Goal: Task Accomplishment & Management: Use online tool/utility

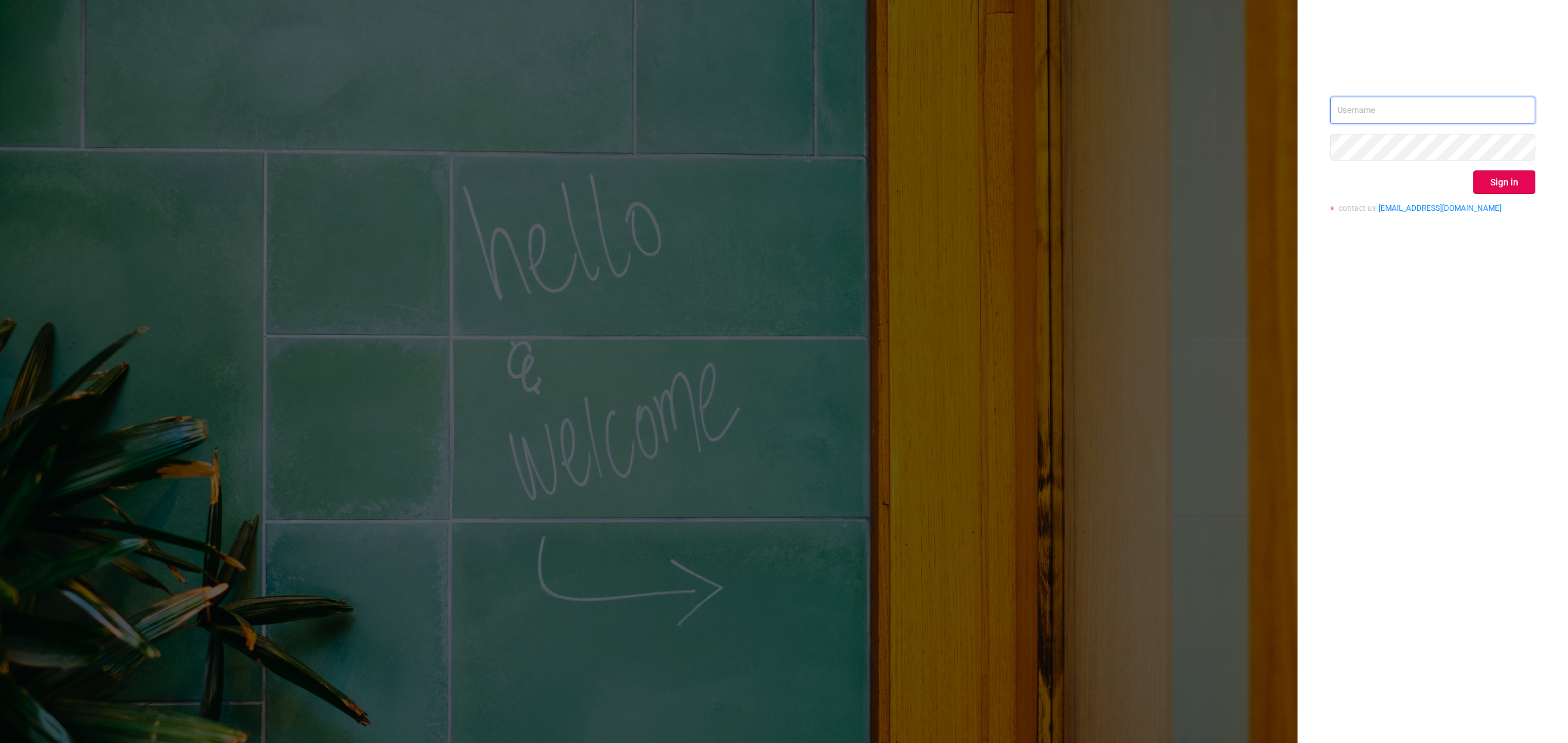
click at [1407, 106] on input "text" at bounding box center [1433, 110] width 205 height 28
type input "[EMAIL_ADDRESS][DOMAIN_NAME]"
click at [1508, 180] on button "Sign in" at bounding box center [1504, 182] width 62 height 24
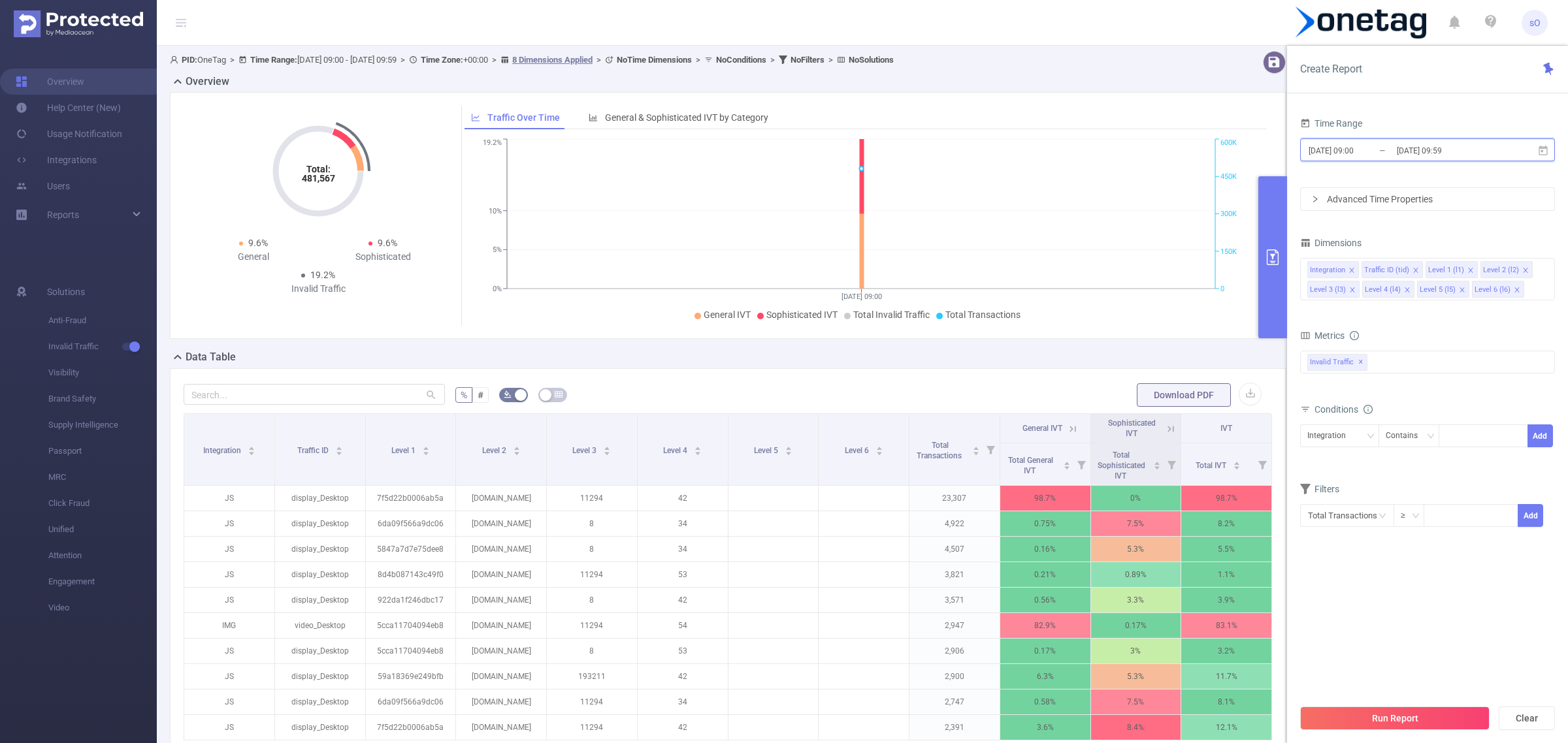
click at [1542, 153] on icon at bounding box center [1542, 151] width 11 height 11
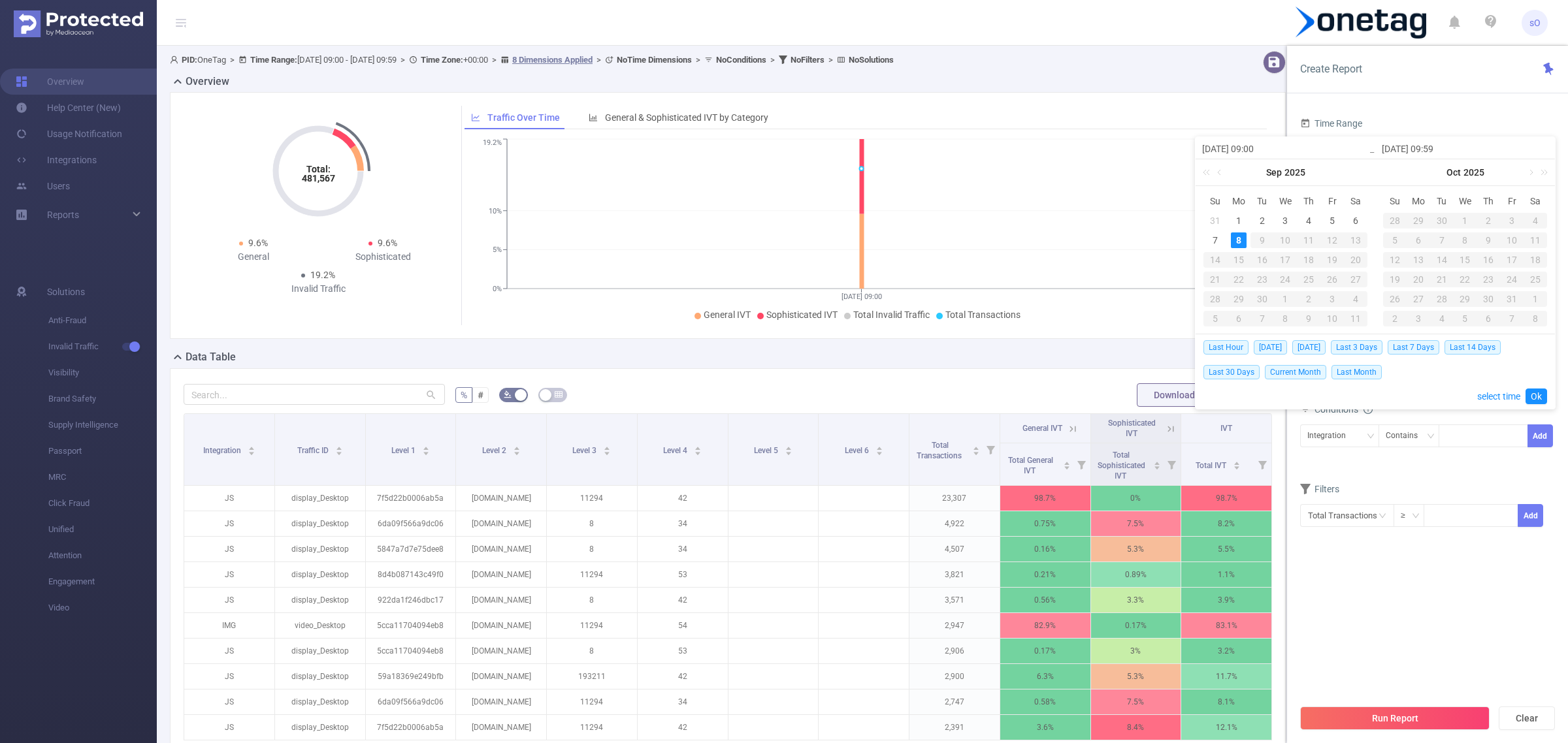
click at [1300, 220] on td "4" at bounding box center [1308, 221] width 24 height 19
click at [1242, 245] on div "8" at bounding box center [1238, 240] width 15 height 15
type input "[DATE] 09:00"
click at [1545, 396] on link "Ok" at bounding box center [1536, 396] width 22 height 15
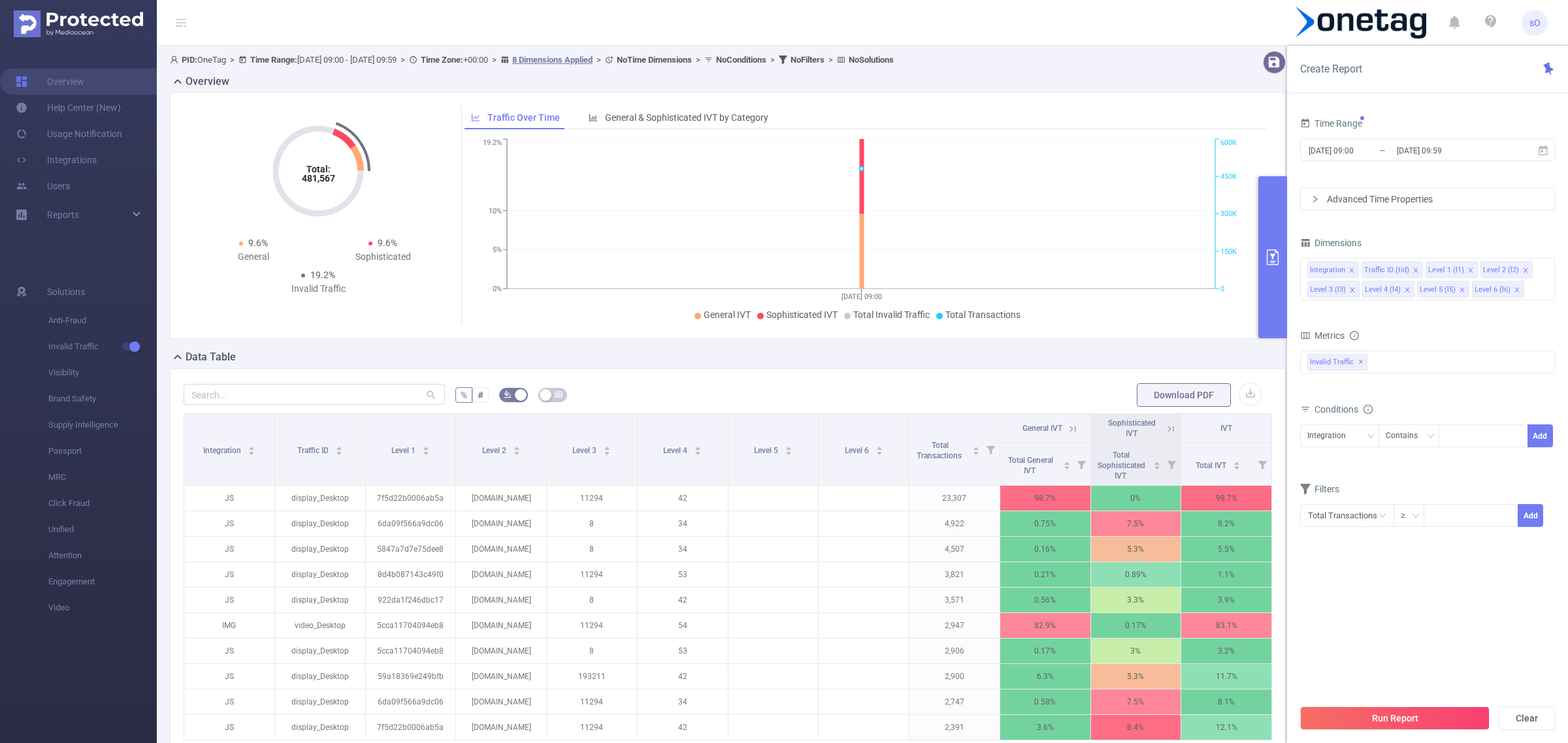
click at [1418, 727] on button "Run Report" at bounding box center [1395, 718] width 190 height 24
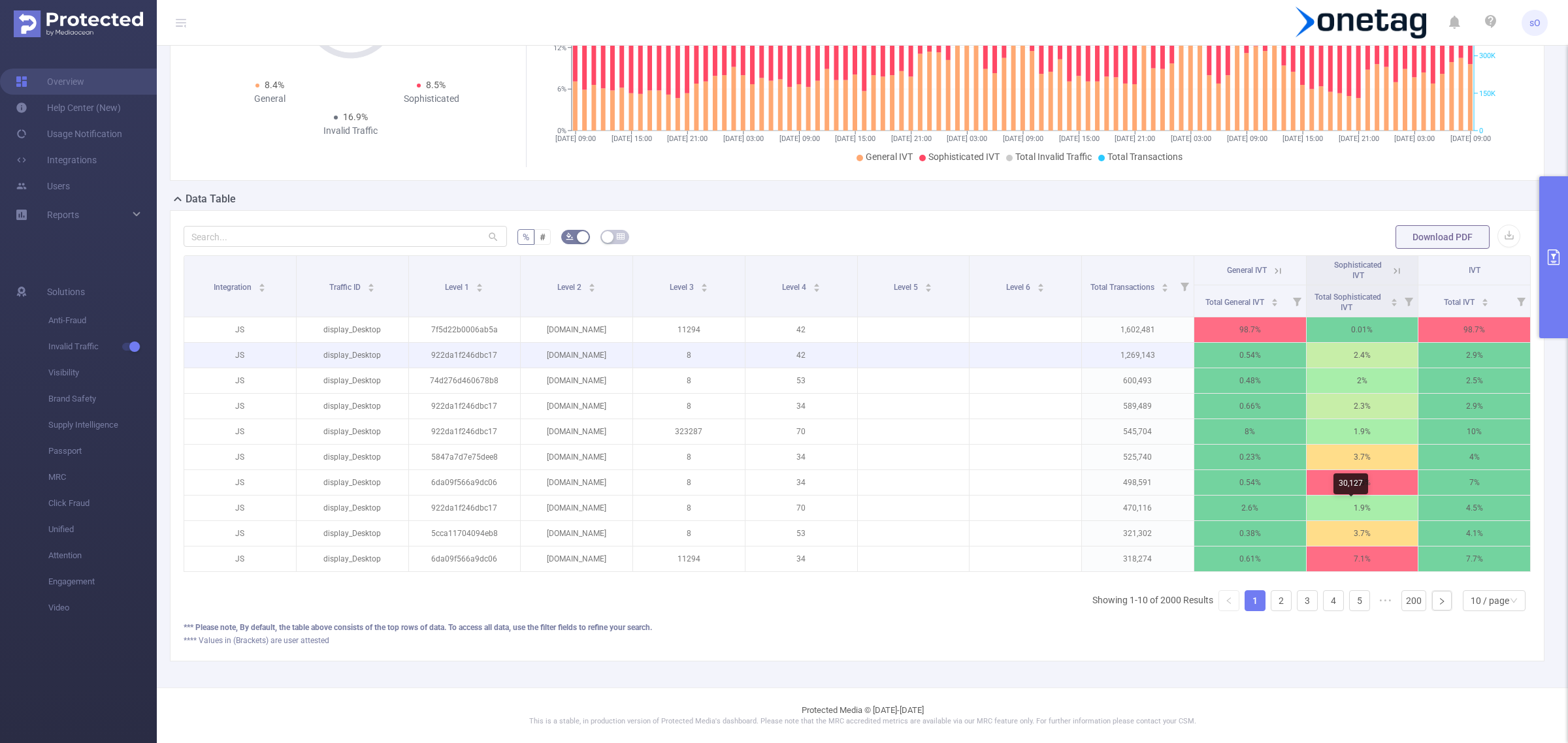
scroll to position [173, 0]
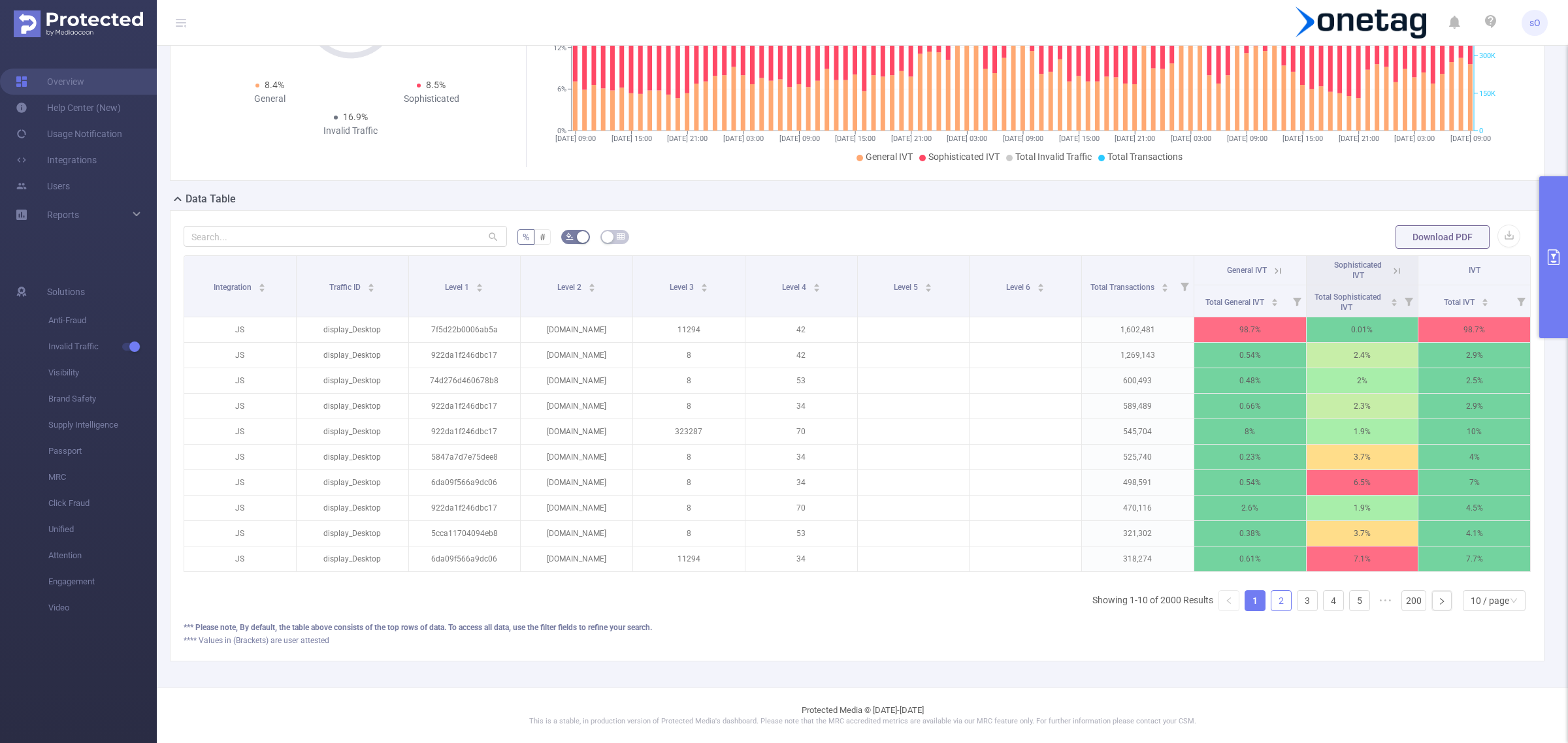
click at [1271, 602] on link "2" at bounding box center [1281, 600] width 20 height 19
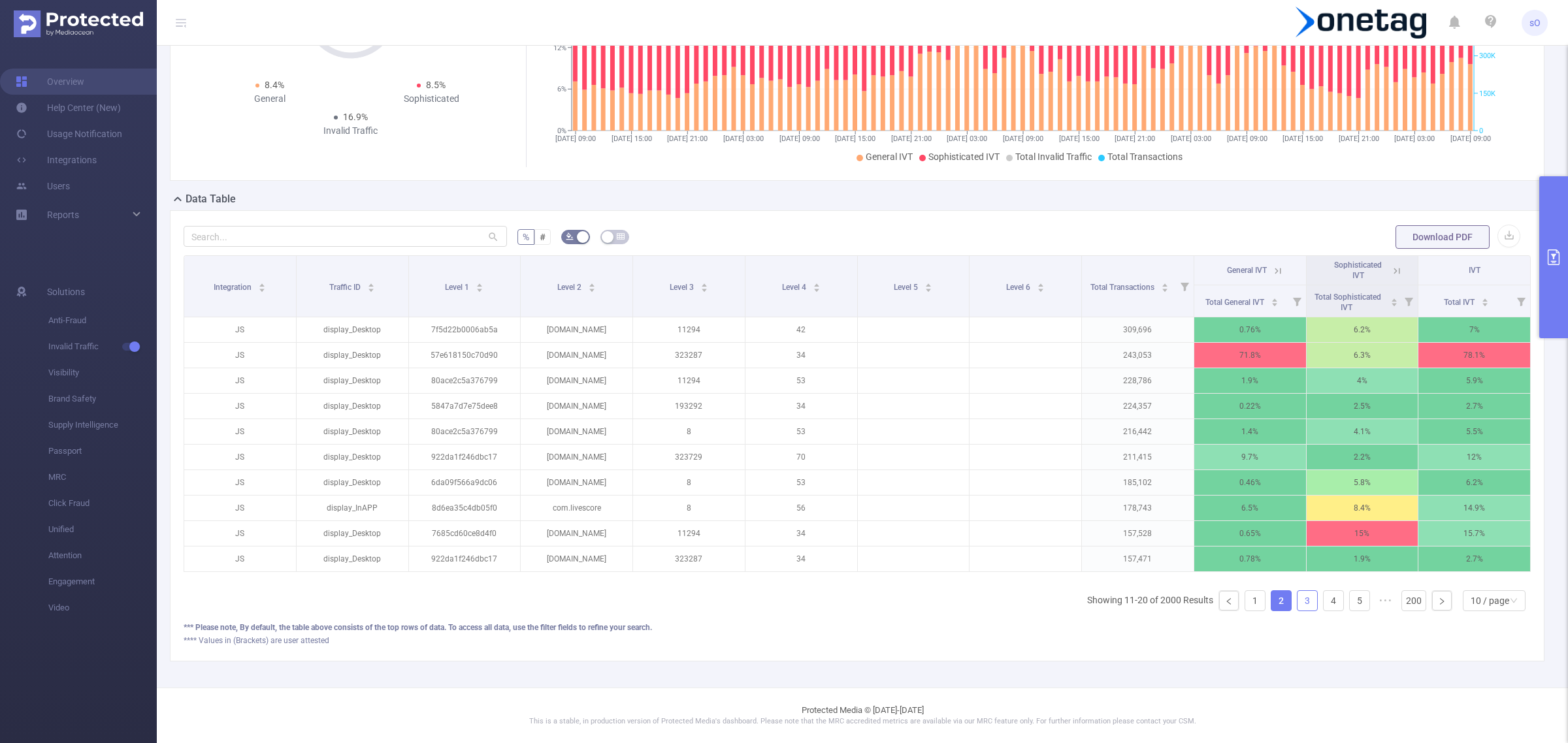
click at [1298, 601] on link "3" at bounding box center [1307, 600] width 20 height 19
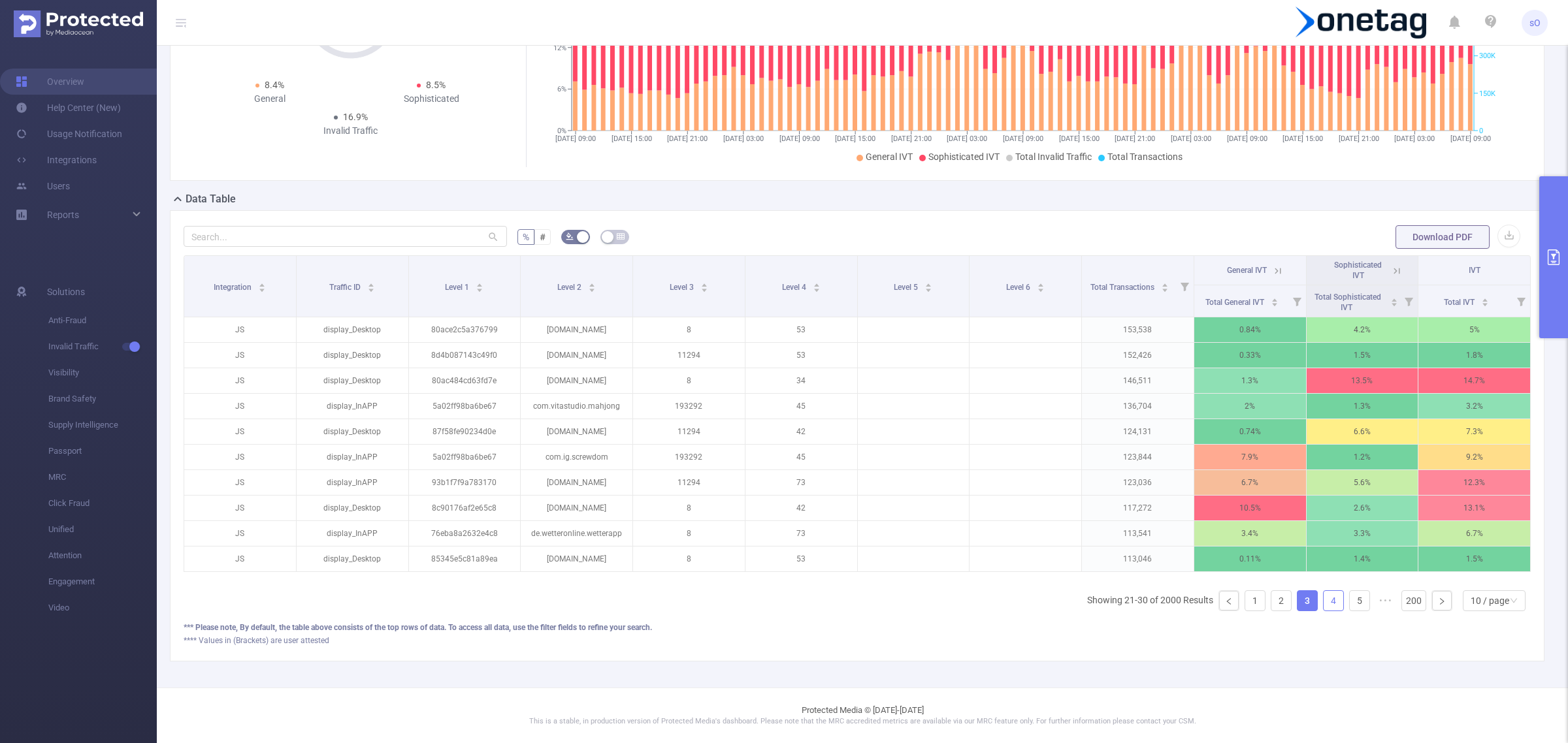
click at [1324, 601] on link "4" at bounding box center [1333, 600] width 20 height 19
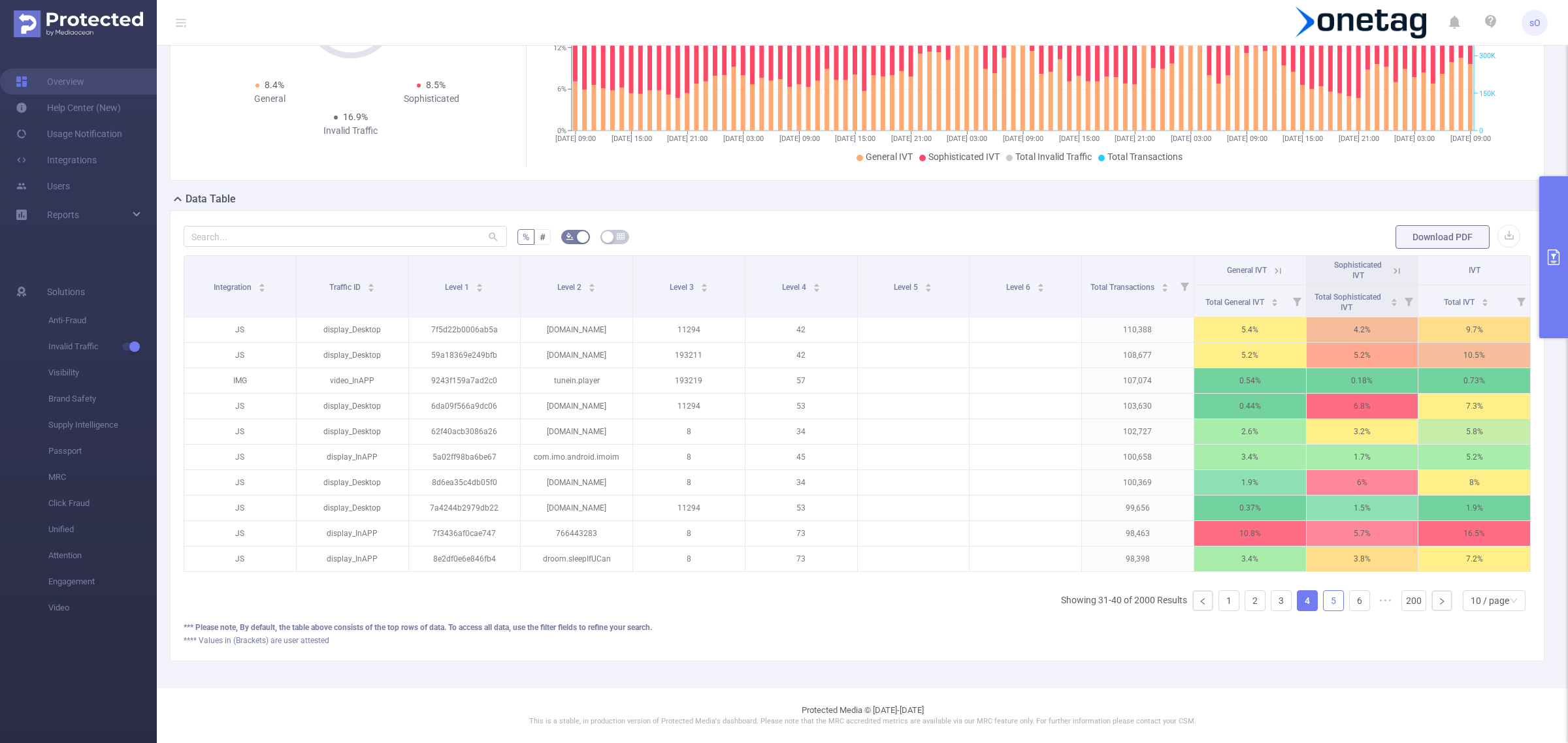
click at [1328, 598] on link "5" at bounding box center [1333, 600] width 20 height 19
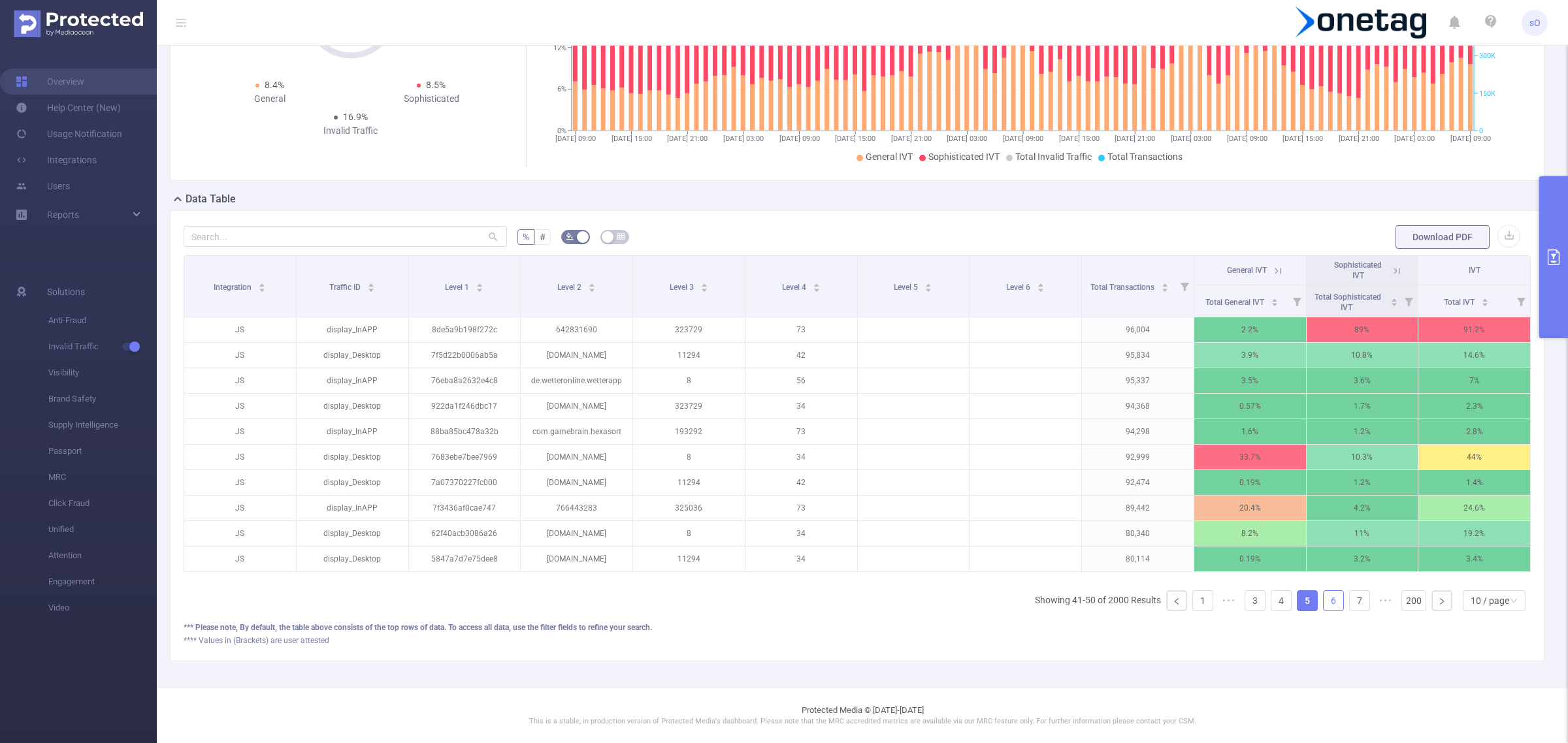
click at [1324, 596] on link "6" at bounding box center [1333, 600] width 20 height 19
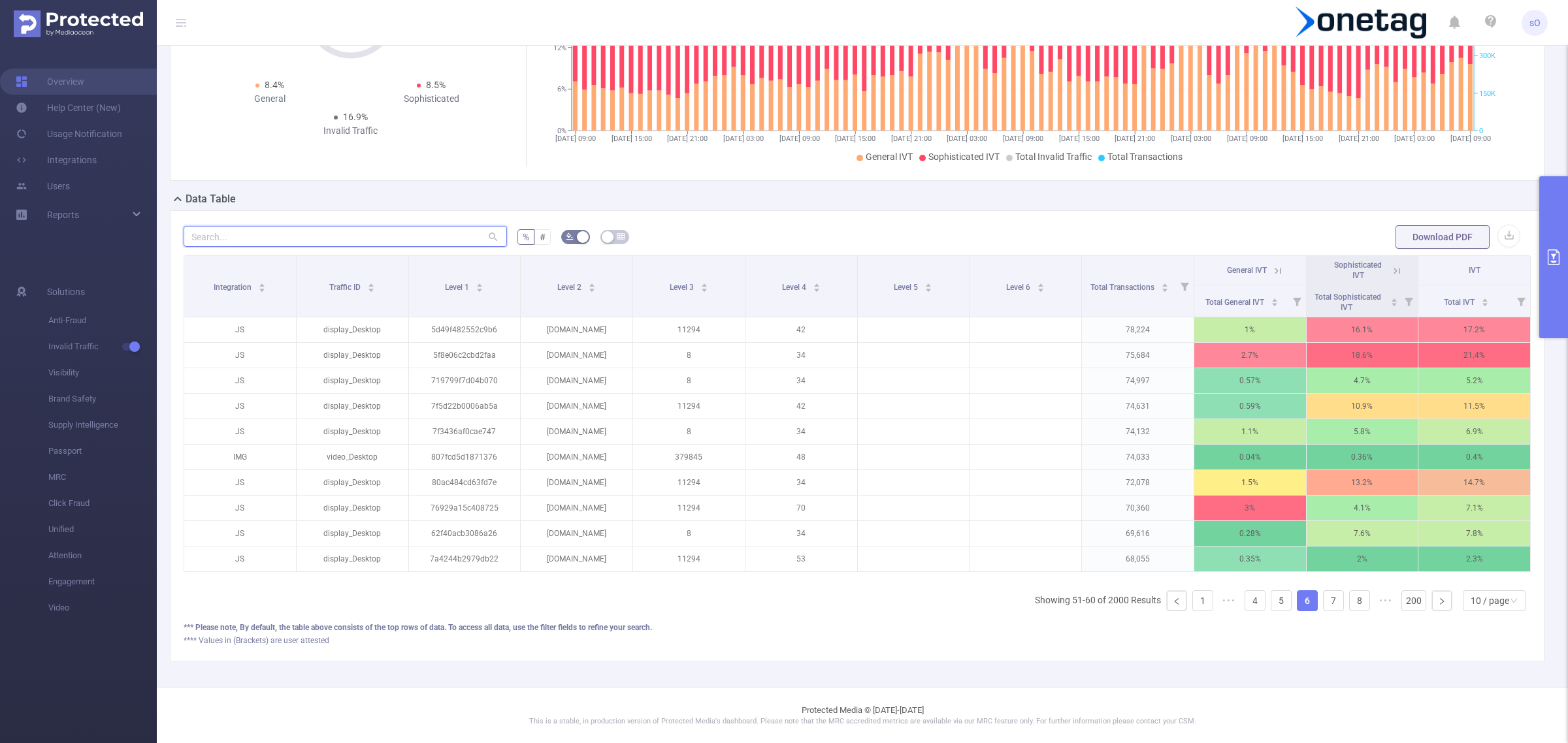
click at [305, 226] on input "text" at bounding box center [345, 236] width 324 height 21
paste input "52a5b73146950c0"
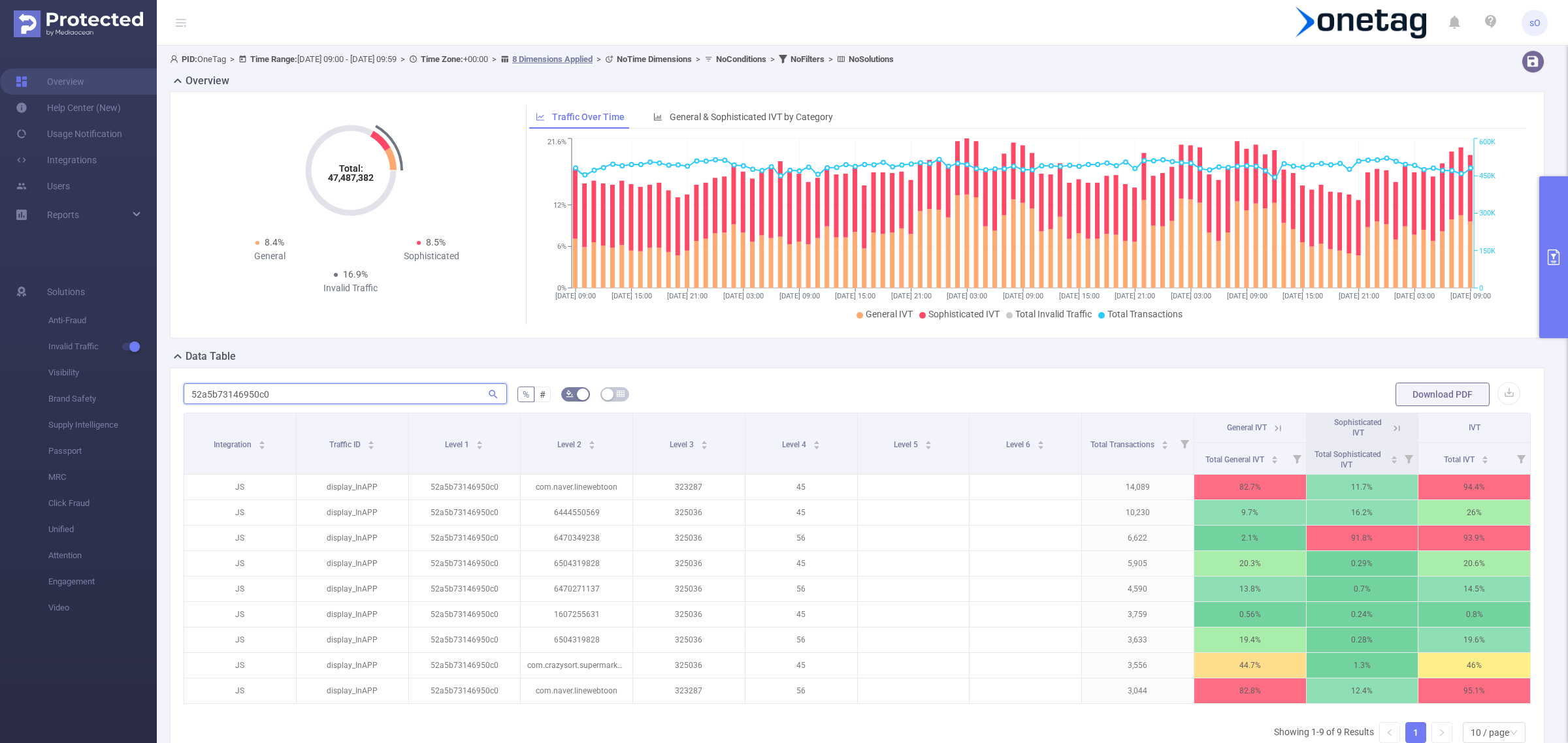
scroll to position [0, 0]
type input "52a5b73146950c0"
click at [1548, 216] on button "primary" at bounding box center [1553, 257] width 29 height 162
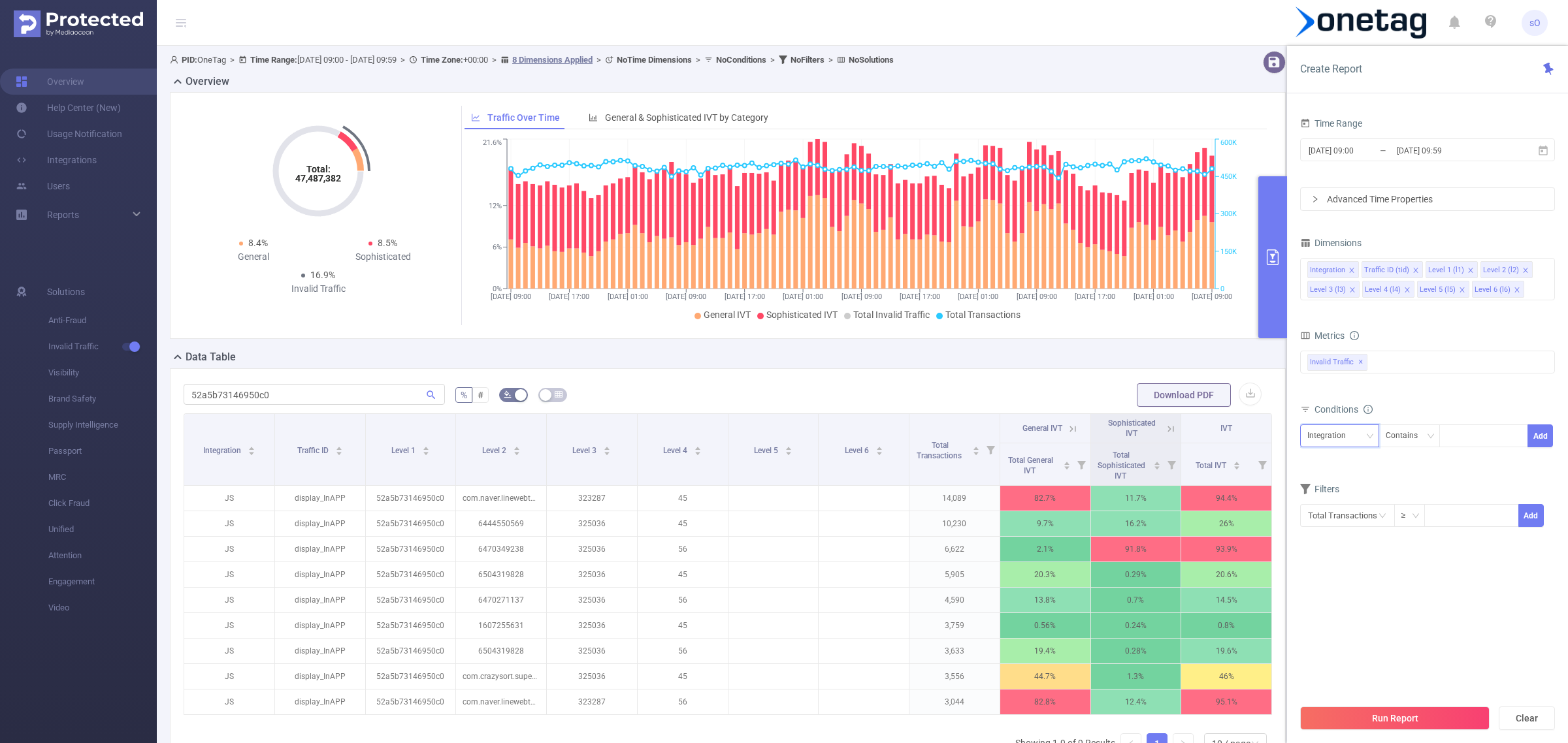
click at [1346, 432] on div "Integration" at bounding box center [1331, 436] width 48 height 22
click at [1341, 496] on li "Level 1 (l1)" at bounding box center [1340, 505] width 79 height 21
click at [1431, 442] on icon "icon: down" at bounding box center [1430, 437] width 8 height 9
click at [1411, 483] on li "Is" at bounding box center [1421, 484] width 87 height 21
click at [1472, 430] on div at bounding box center [1483, 436] width 75 height 22
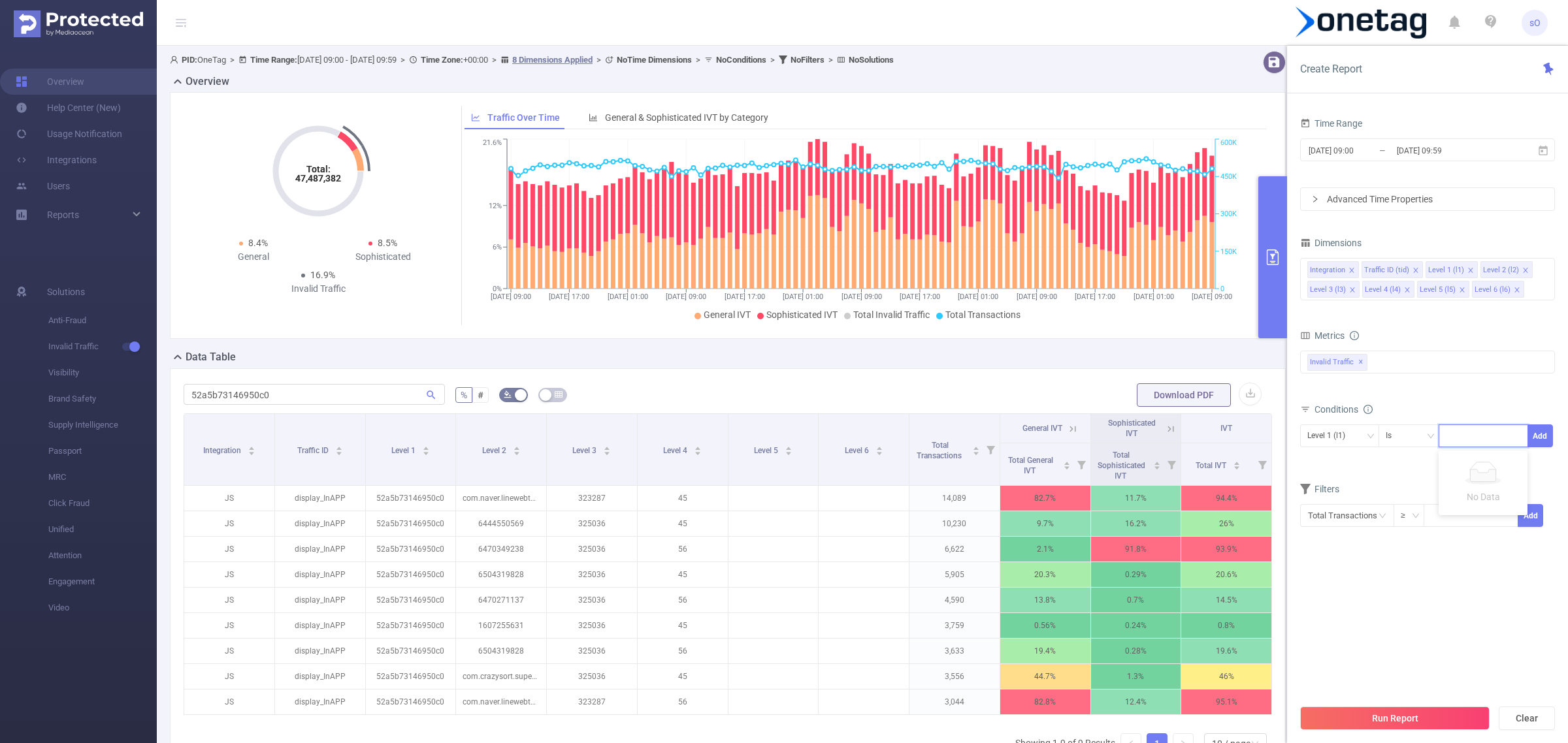
paste input "52a5b73146950c0"
type input "52a5b73146950c0"
click at [1489, 459] on li "52a5b73146950c0" at bounding box center [1492, 463] width 106 height 21
click at [1530, 429] on button "Add" at bounding box center [1540, 436] width 26 height 23
click at [1415, 722] on button "Run Report" at bounding box center [1395, 718] width 190 height 24
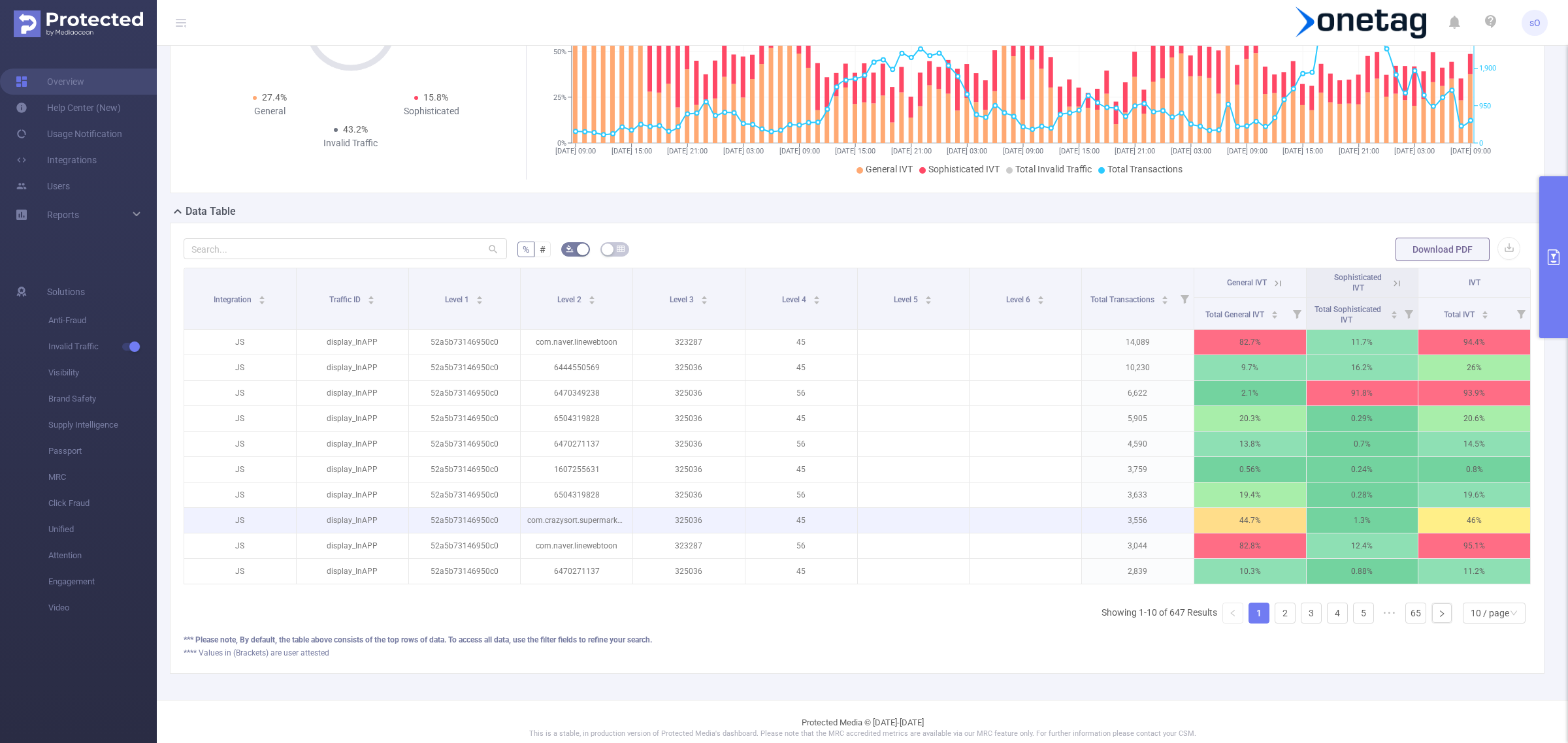
scroll to position [163, 0]
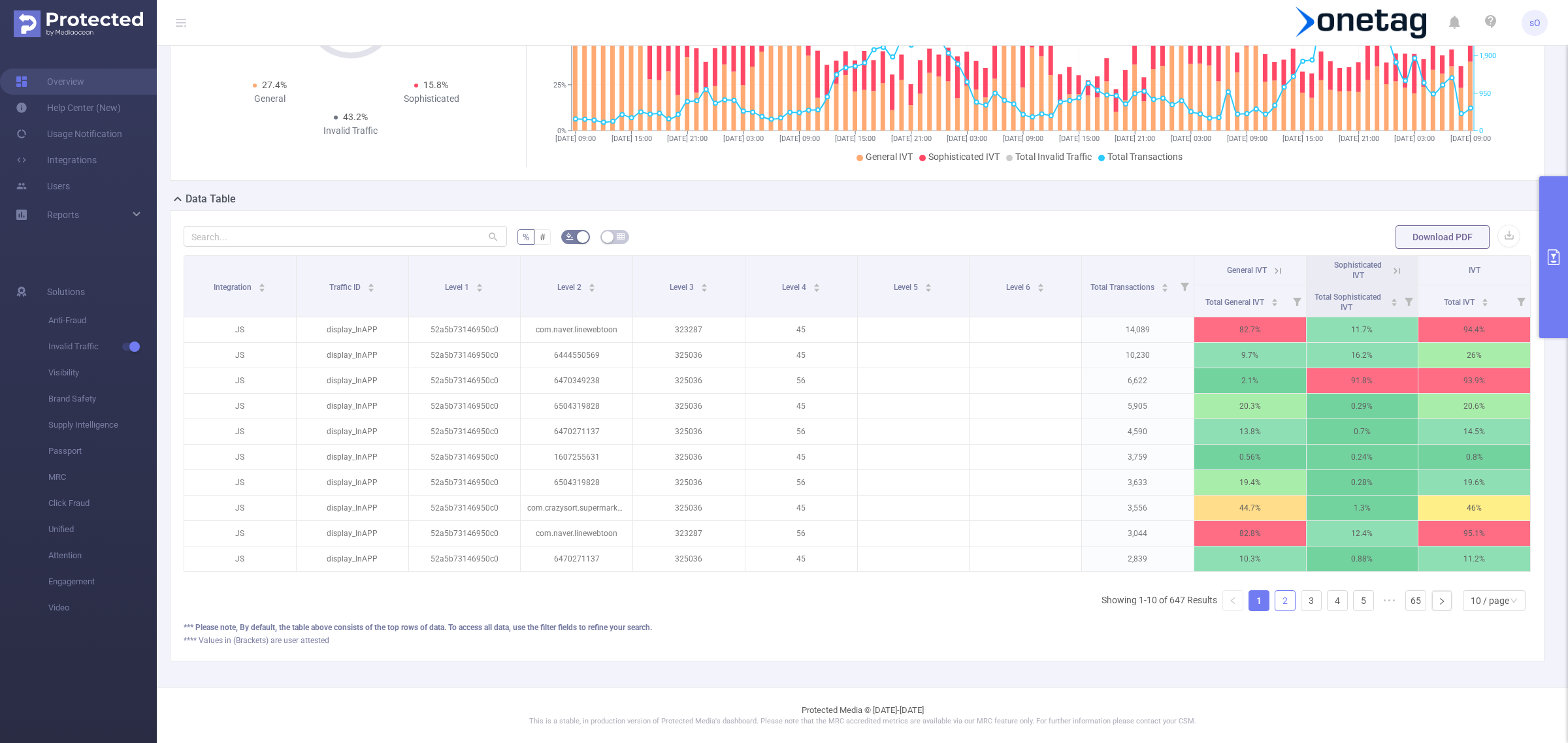
click at [1275, 611] on link "2" at bounding box center [1285, 600] width 20 height 19
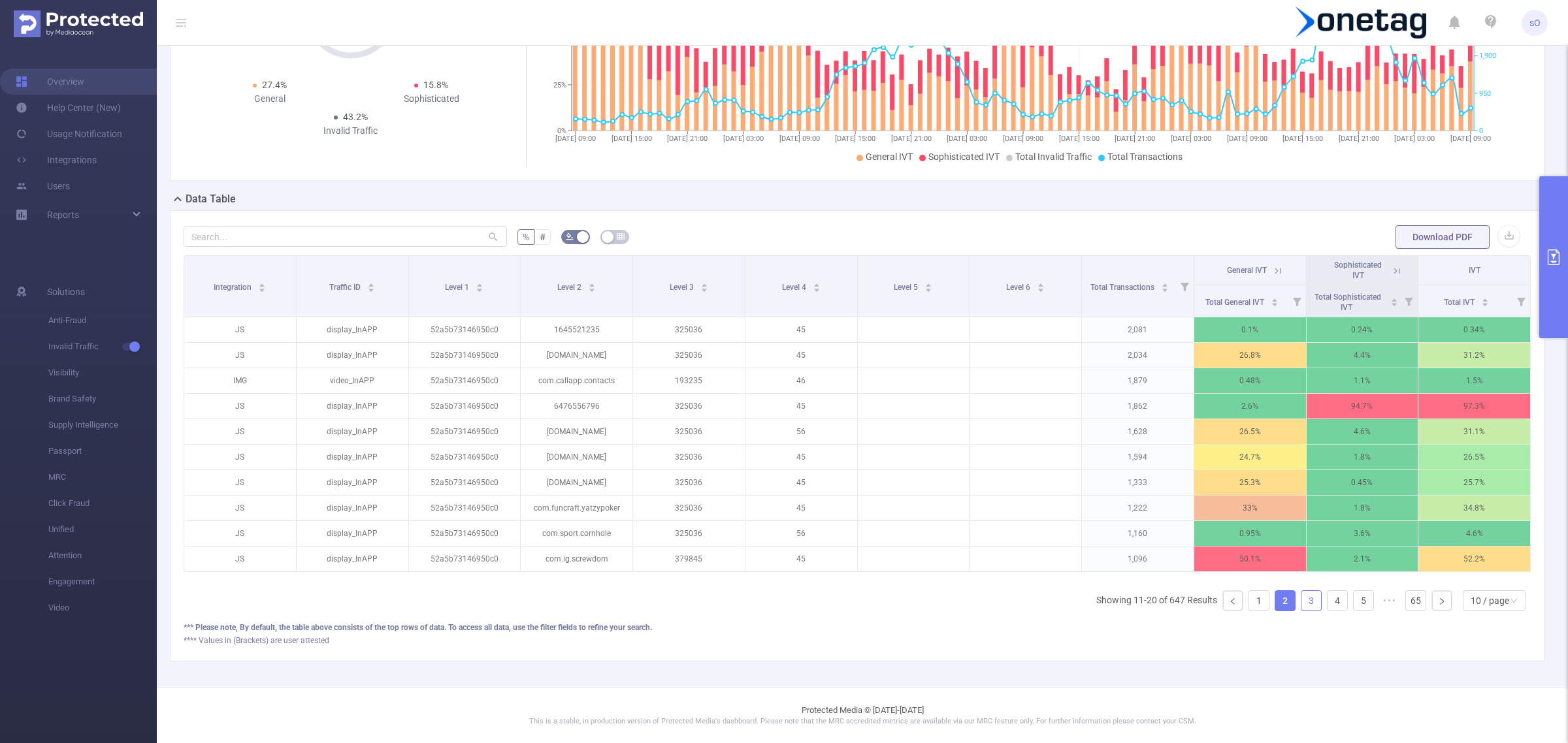
click at [1302, 606] on link "3" at bounding box center [1311, 600] width 20 height 19
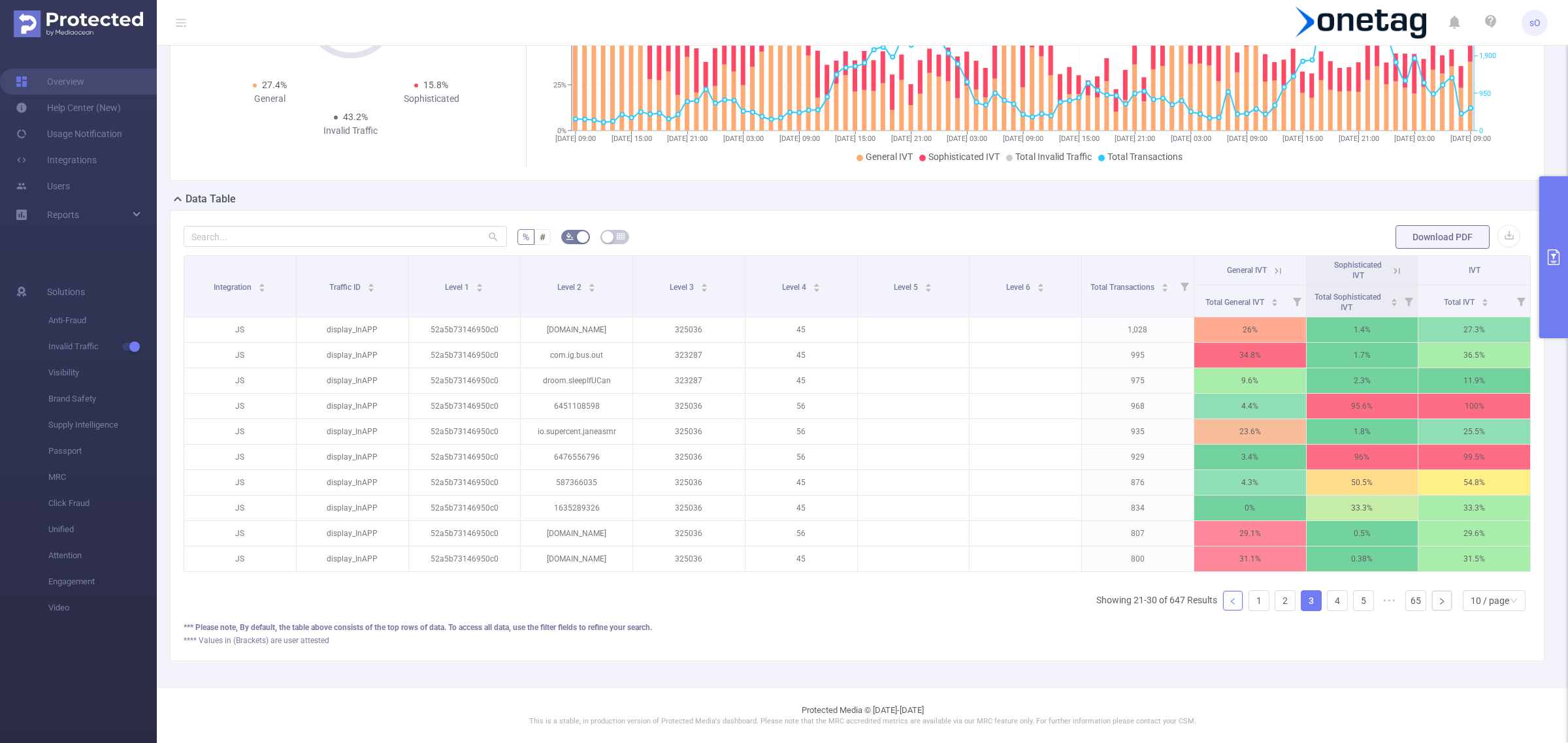
click at [1229, 605] on icon "icon: left" at bounding box center [1233, 602] width 8 height 8
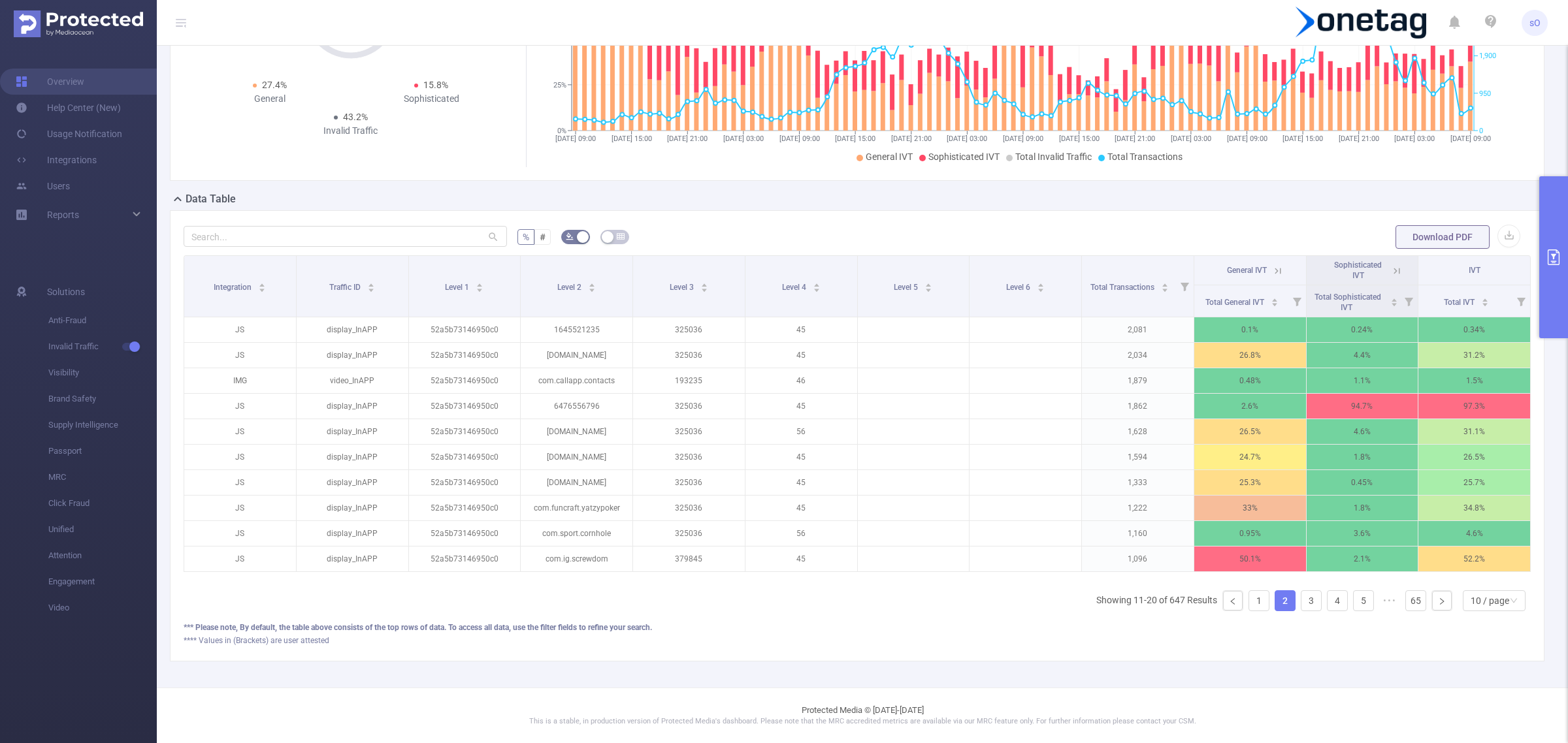
scroll to position [0, 0]
